Goal: Task Accomplishment & Management: Use online tool/utility

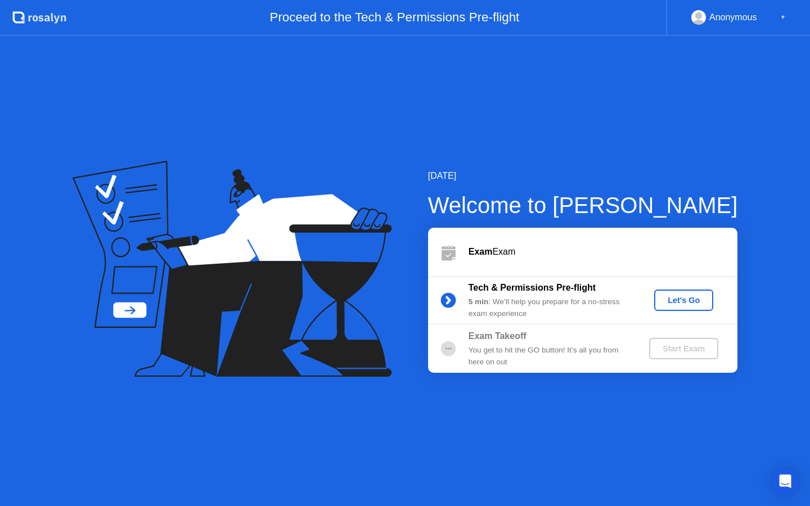
click at [697, 301] on div "Let's Go" at bounding box center [684, 300] width 50 height 9
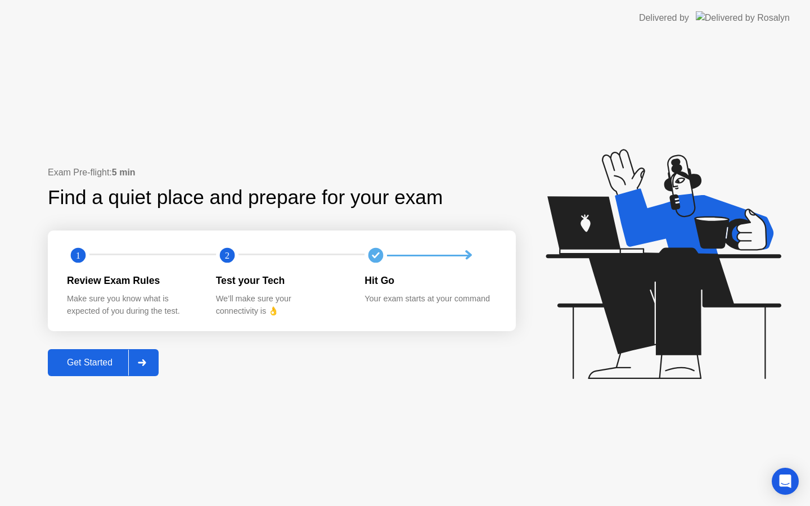
click at [98, 370] on button "Get Started" at bounding box center [103, 362] width 111 height 27
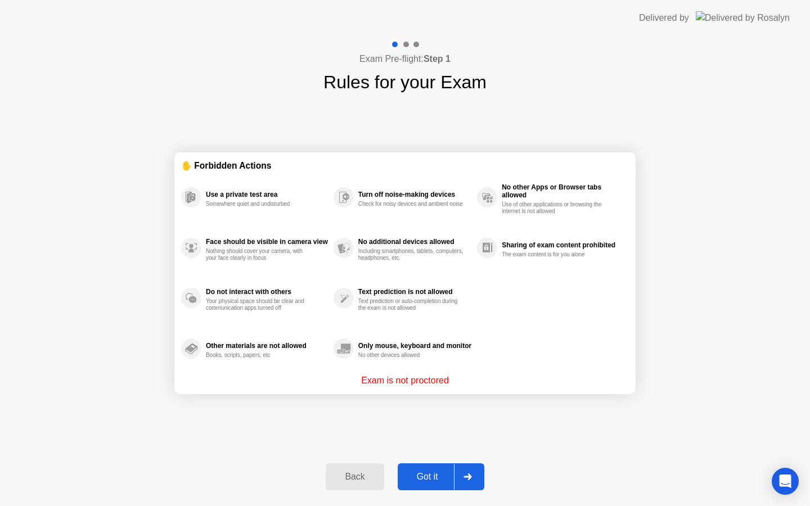
click at [423, 478] on div "Got it" at bounding box center [427, 477] width 53 height 10
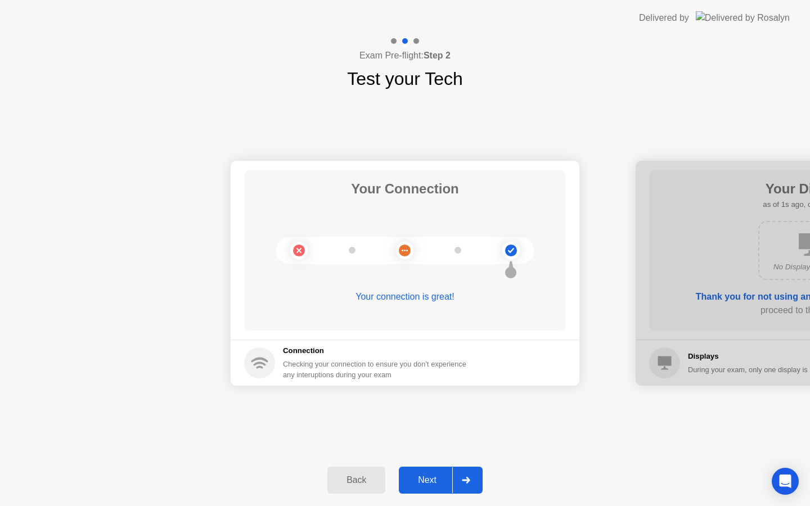
click at [429, 481] on div "Next" at bounding box center [427, 480] width 50 height 10
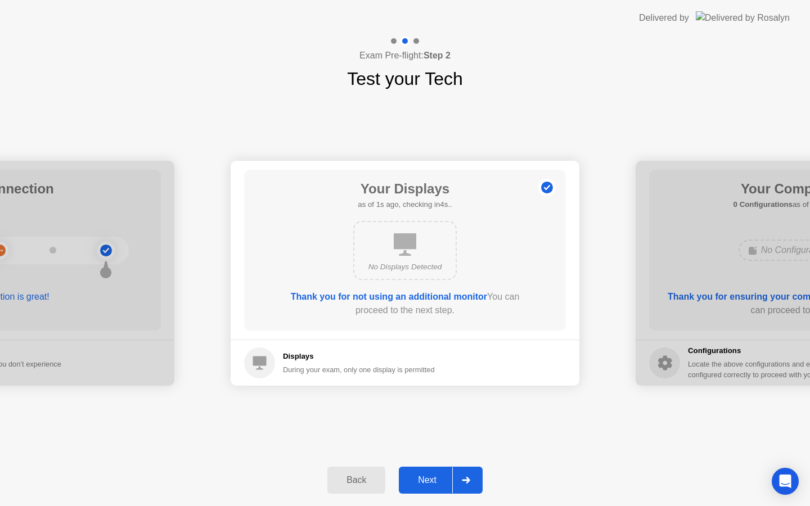
click at [429, 481] on div "Next" at bounding box center [427, 480] width 50 height 10
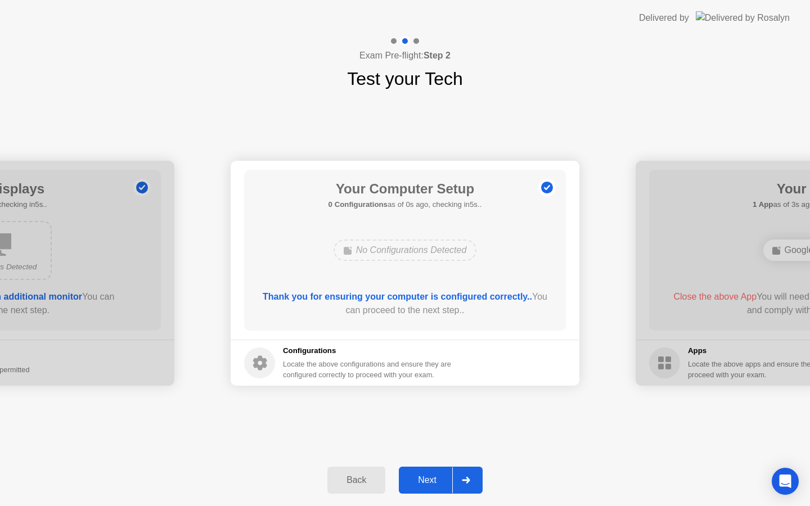
click at [429, 481] on div "Next" at bounding box center [427, 480] width 50 height 10
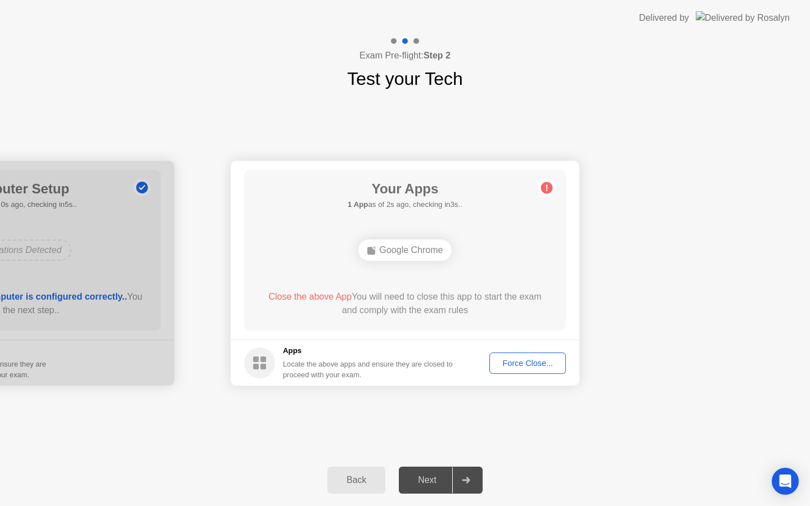
click at [528, 363] on div "Force Close..." at bounding box center [527, 363] width 69 height 9
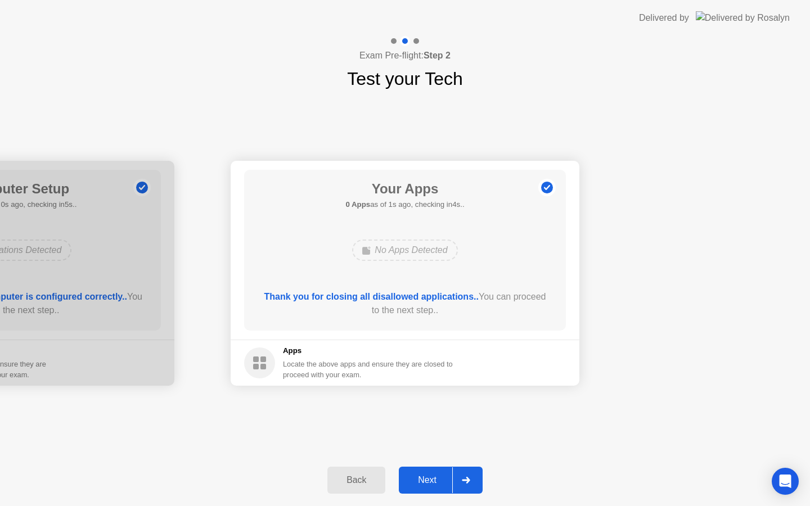
click at [429, 479] on div "Next" at bounding box center [427, 480] width 50 height 10
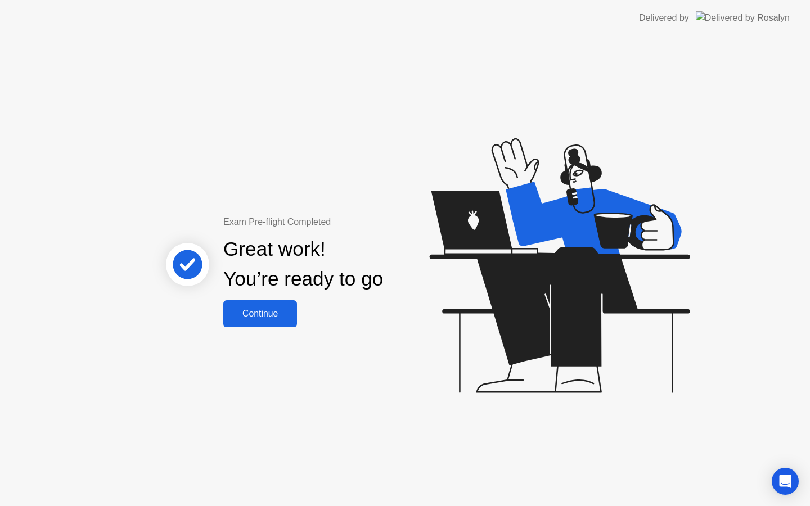
click at [269, 314] on div "Continue" at bounding box center [260, 314] width 67 height 10
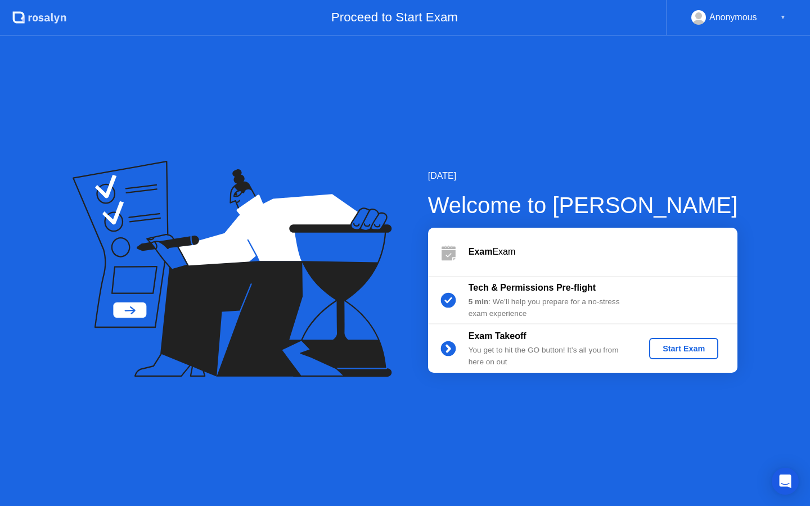
click at [692, 353] on div "Start Exam" at bounding box center [684, 348] width 60 height 9
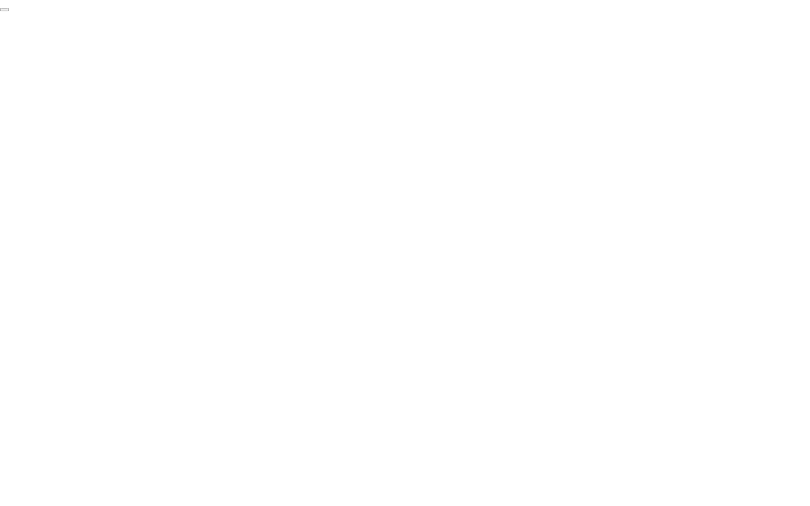
click div "End Proctoring Session"
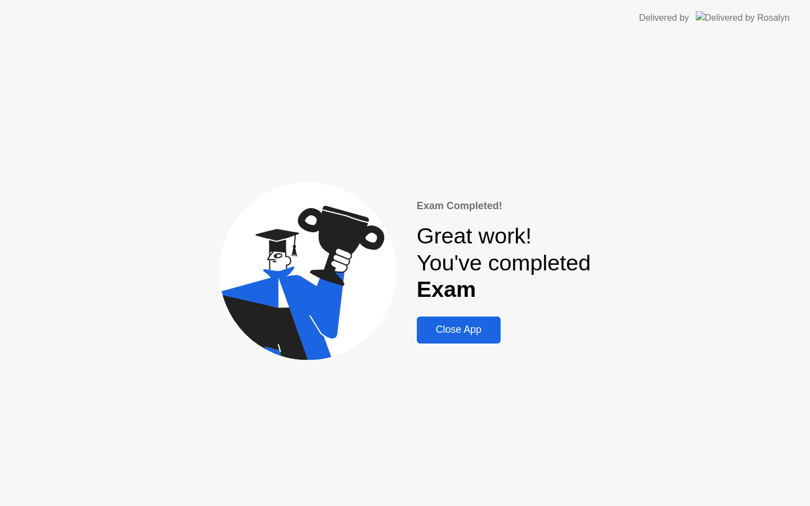
click at [475, 332] on div "Close App" at bounding box center [458, 330] width 77 height 12
